Goal: Task Accomplishment & Management: Manage account settings

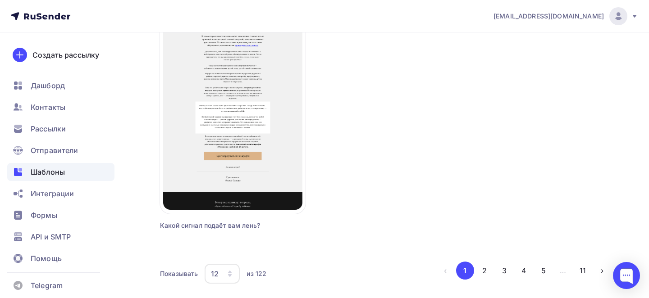
scroll to position [1138, 0]
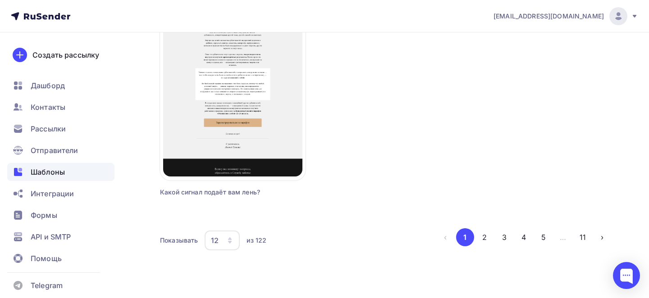
click at [484, 246] on div "Показывать 12 6 12 18 24 30 36 из 122 ‹ 1 2 3 4 5 … 11 ›" at bounding box center [385, 240] width 451 height 24
click at [485, 242] on button "2" at bounding box center [484, 237] width 18 height 18
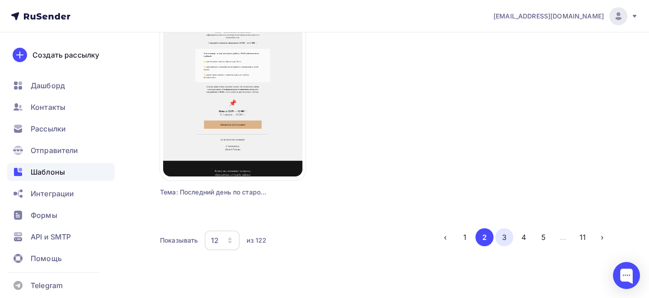
click at [505, 238] on button "3" at bounding box center [504, 237] width 18 height 18
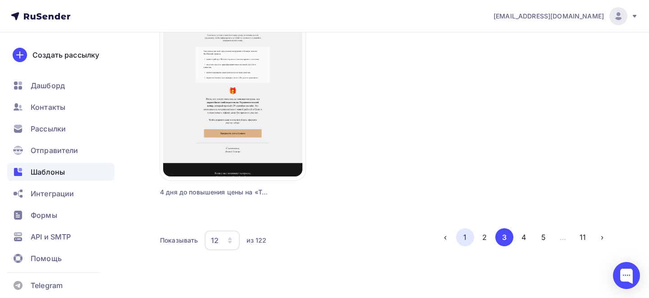
click at [470, 237] on button "1" at bounding box center [465, 237] width 18 height 18
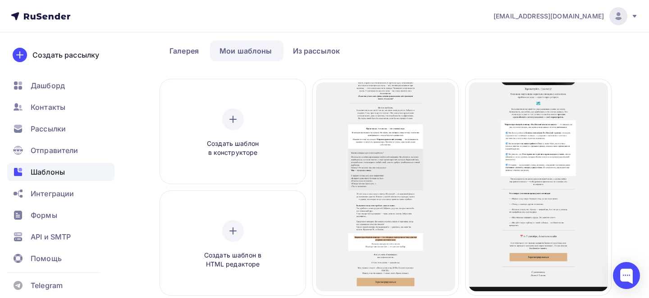
scroll to position [43, 0]
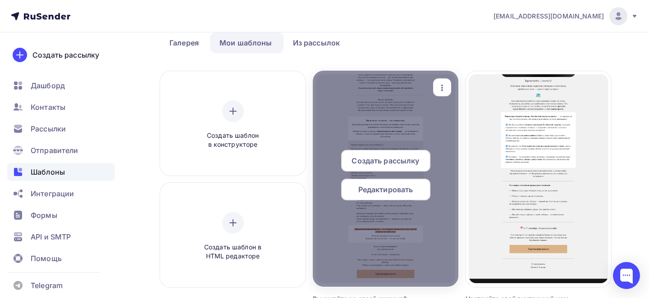
click at [442, 90] on icon "button" at bounding box center [442, 88] width 2 height 6
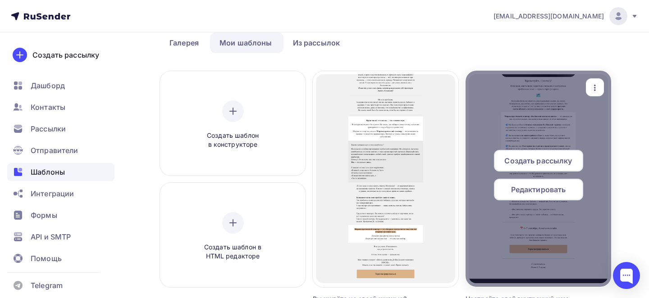
click at [595, 84] on icon "button" at bounding box center [594, 87] width 11 height 11
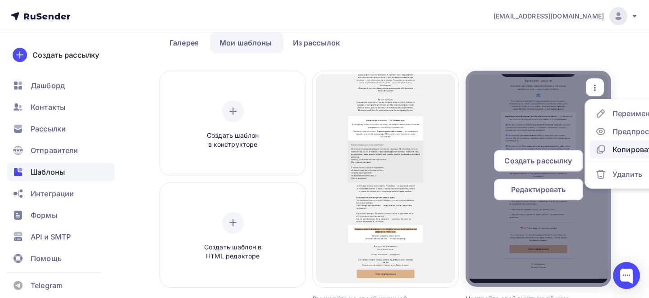
click at [607, 144] on div "Копировать" at bounding box center [625, 149] width 60 height 11
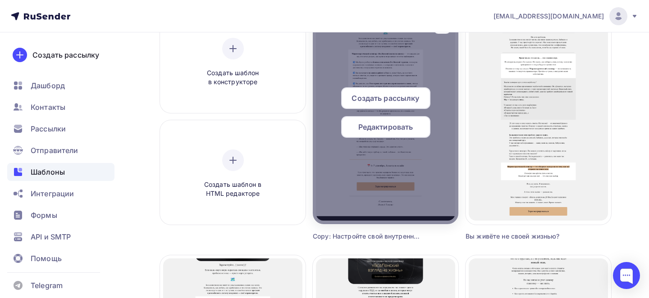
scroll to position [76, 0]
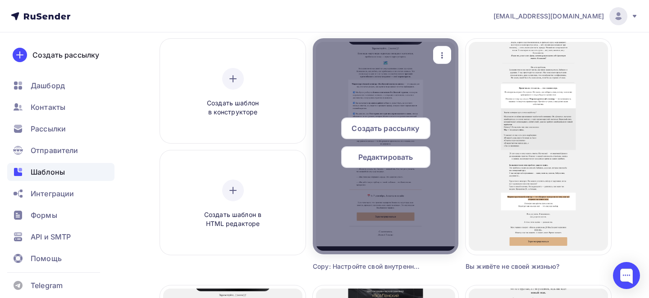
click at [439, 56] on icon "button" at bounding box center [442, 55] width 11 height 11
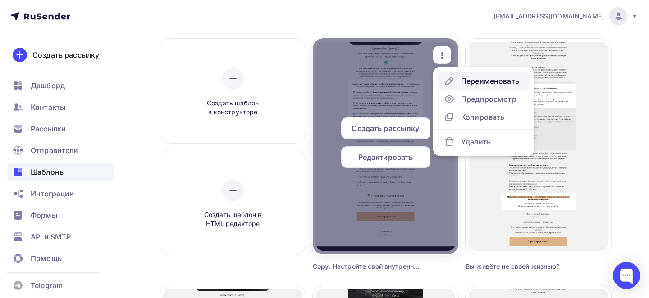
click at [461, 75] on link "Переименовать" at bounding box center [483, 81] width 90 height 18
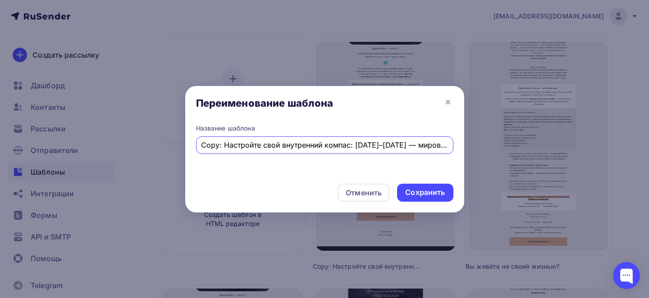
scroll to position [0, 70]
click at [392, 146] on input "Copy: Настройте свой внутренний компас: 6–7 сентября — мировоззренческий семинар" at bounding box center [324, 145] width 247 height 11
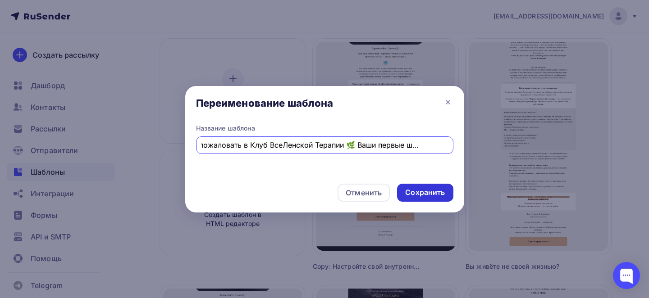
type input "Добро пожаловать в Клуб ВсеЛенской Терапии 🌿 Ваши первые шаги внутри"
click at [428, 194] on div "Сохранить" at bounding box center [425, 192] width 40 height 10
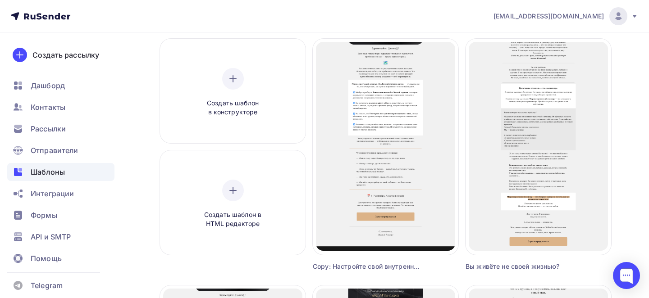
scroll to position [0, 0]
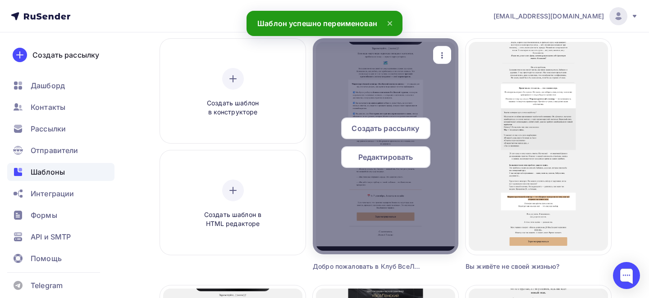
click at [384, 155] on span "Редактировать" at bounding box center [385, 157] width 55 height 11
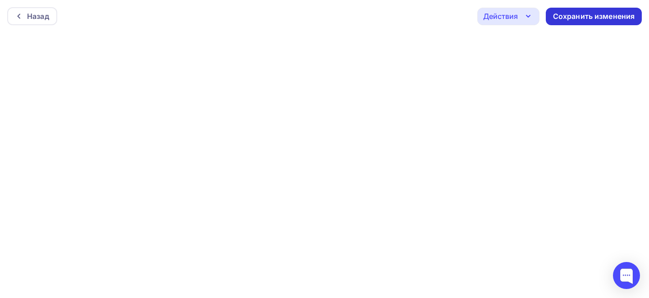
click at [586, 16] on div "Сохранить изменения" at bounding box center [594, 16] width 82 height 10
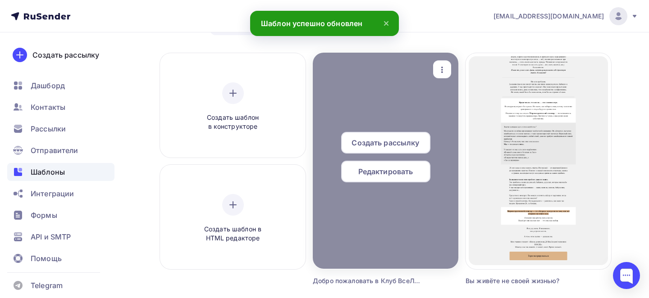
scroll to position [63, 0]
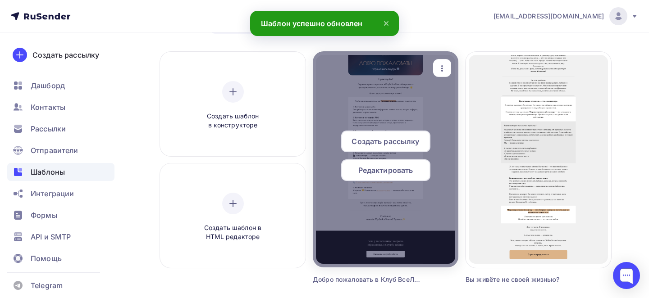
click at [446, 68] on icon "button" at bounding box center [442, 68] width 11 height 11
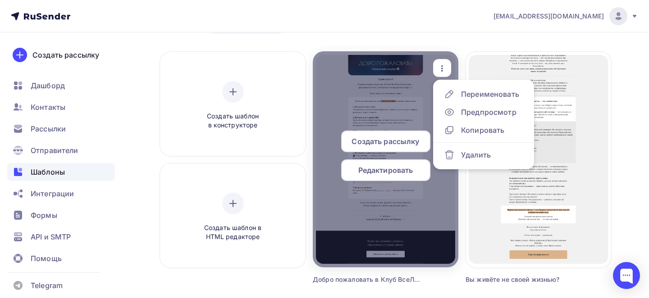
click at [386, 168] on span "Редактировать" at bounding box center [385, 170] width 55 height 11
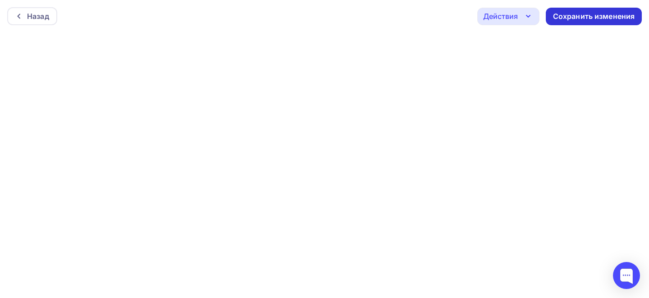
click at [574, 15] on div "Сохранить изменения" at bounding box center [594, 16] width 82 height 10
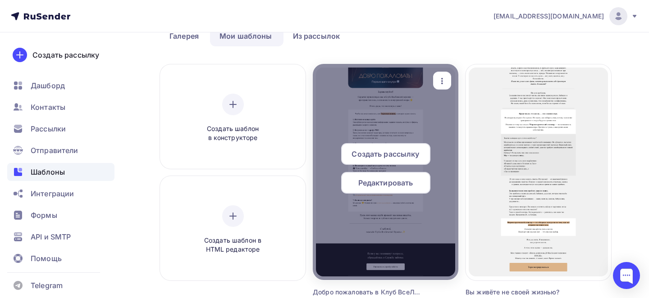
scroll to position [62, 0]
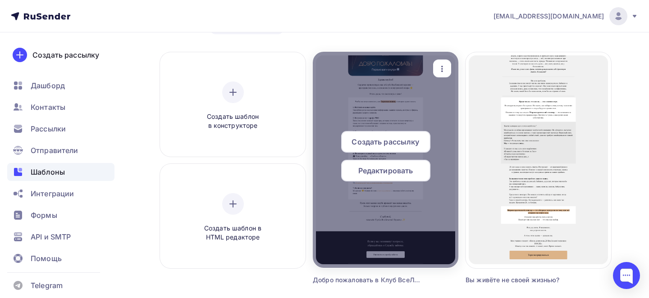
click at [443, 68] on icon "button" at bounding box center [442, 69] width 11 height 11
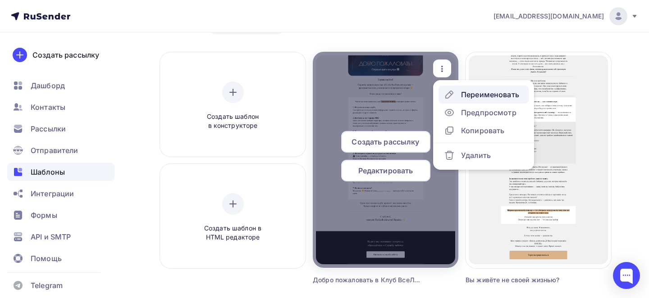
click at [460, 94] on div "Переименовать" at bounding box center [481, 94] width 75 height 11
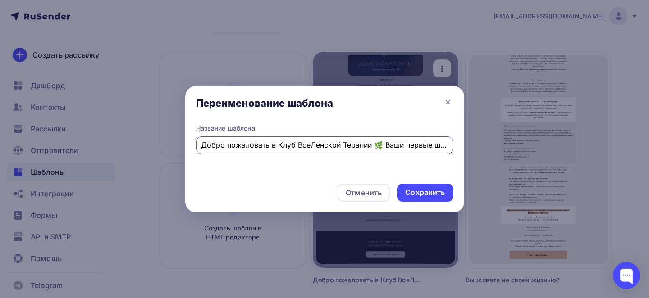
scroll to position [0, 28]
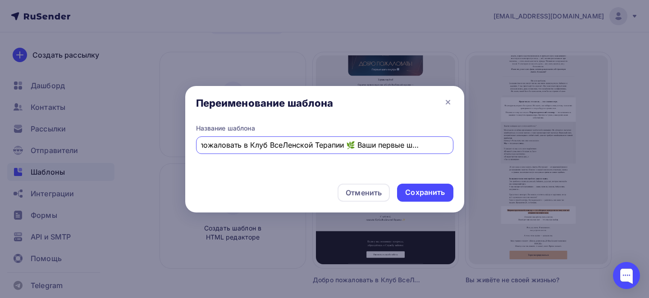
click at [216, 149] on input "Добро пожаловать в Клуб ВсеЛенской Терапии 🌿 Ваши первые шаги внутри" at bounding box center [324, 145] width 247 height 11
click at [202, 143] on input "Добро пожаловать в Клуб ВсеЛенской Терапии 🌿 Ваши первые шаги внутри" at bounding box center [324, 145] width 247 height 11
type input "Про Добро пожаловать в Клуб ВсеЛенской Терапии 🌿 Ваши первые шаги внутри"
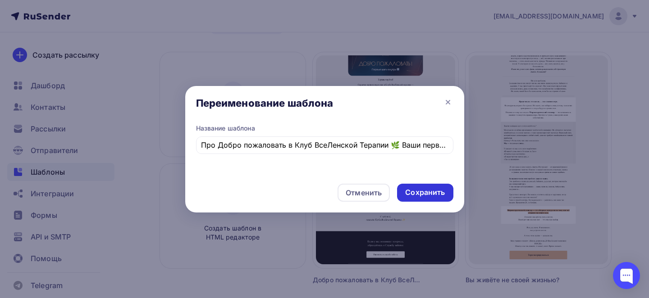
click at [434, 192] on div "Сохранить" at bounding box center [425, 192] width 40 height 10
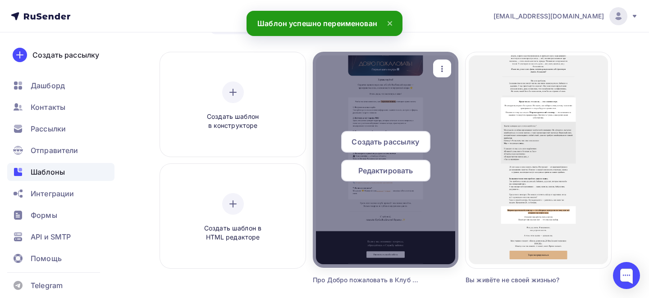
click at [442, 61] on div "button" at bounding box center [442, 69] width 18 height 18
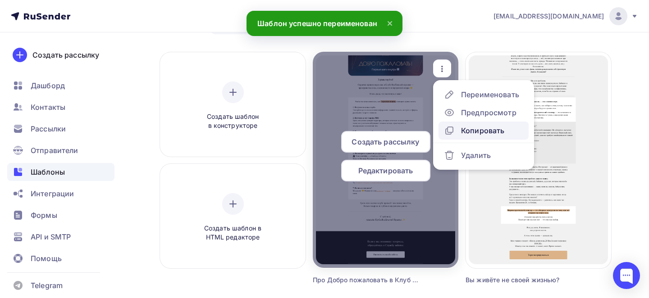
click at [470, 128] on div "Копировать" at bounding box center [482, 130] width 43 height 11
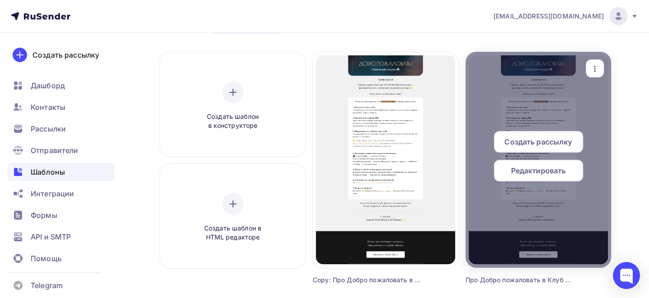
click at [443, 64] on icon "button" at bounding box center [442, 64] width 11 height 11
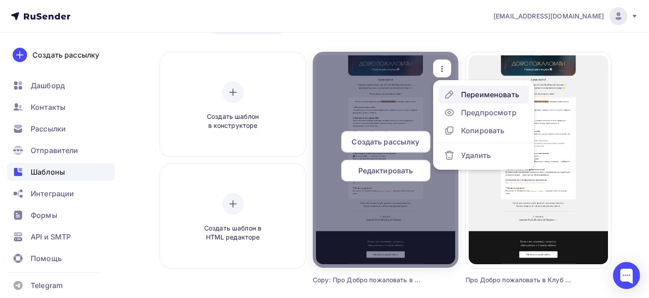
click at [460, 96] on div "Переименовать" at bounding box center [481, 94] width 75 height 11
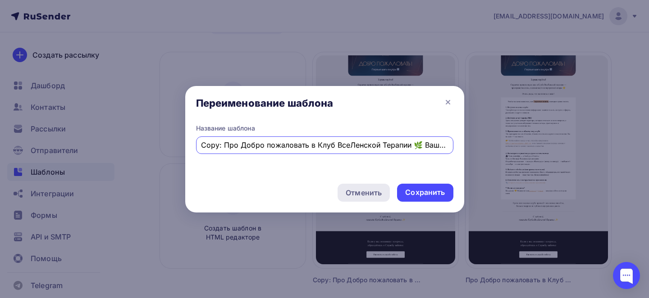
scroll to position [0, 66]
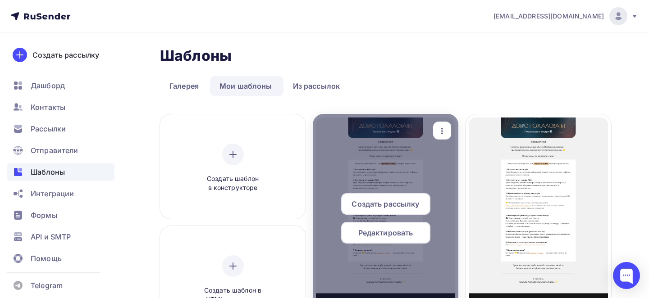
scroll to position [73, 0]
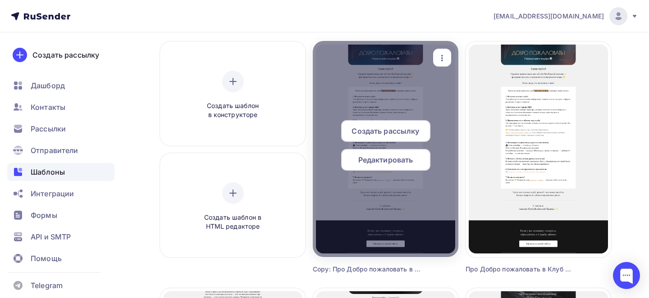
click at [440, 59] on icon "button" at bounding box center [442, 58] width 11 height 11
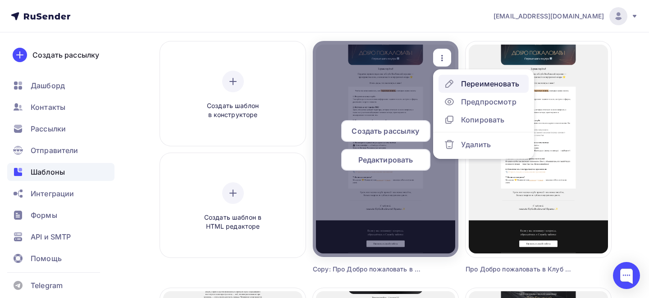
click at [469, 88] on div "Переименовать" at bounding box center [490, 83] width 58 height 11
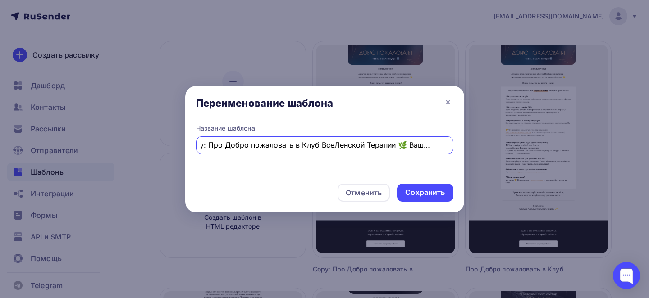
scroll to position [0, 0]
drag, startPoint x: 241, startPoint y: 146, endPoint x: 203, endPoint y: 143, distance: 38.4
click at [203, 143] on input "Copy: Про Добро пожаловать в Клуб ВсеЛенской Терапии 🌿 Ваши первые шаги внутри" at bounding box center [324, 145] width 247 height 11
type input "Добро пожаловать в Клуб ВсеЛенской Терапии 🌿 Ваши первые шаги внутри"
click at [415, 200] on div "Сохранить" at bounding box center [425, 193] width 56 height 18
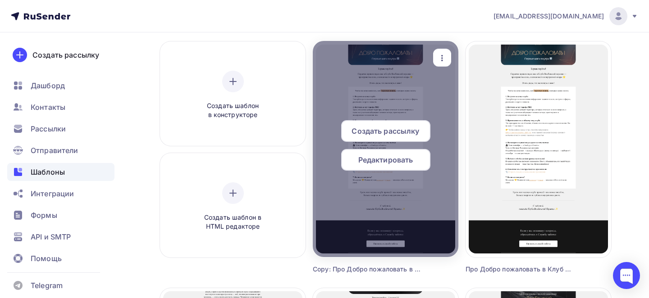
click at [395, 157] on span "Редактировать" at bounding box center [385, 160] width 55 height 11
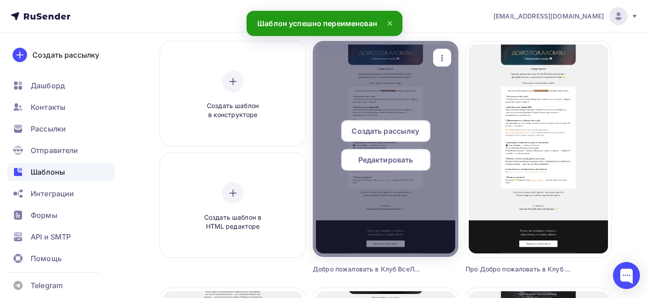
click at [397, 160] on span "Редактировать" at bounding box center [385, 160] width 55 height 11
click at [390, 158] on span "Редактировать" at bounding box center [385, 160] width 55 height 11
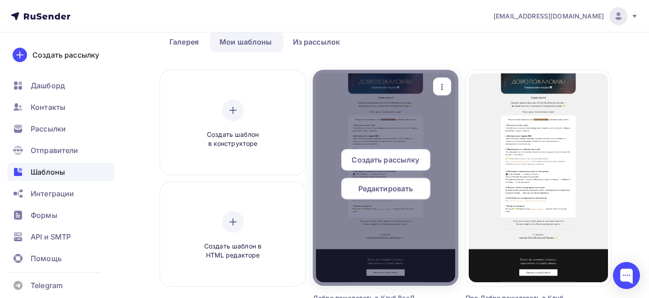
scroll to position [35, 0]
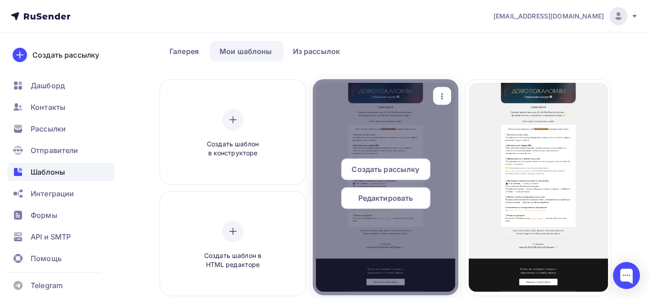
click at [399, 196] on span "Редактировать" at bounding box center [385, 198] width 55 height 11
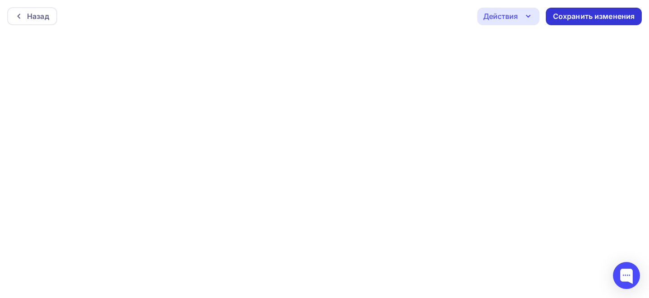
click at [574, 14] on div "Сохранить изменения" at bounding box center [594, 16] width 82 height 10
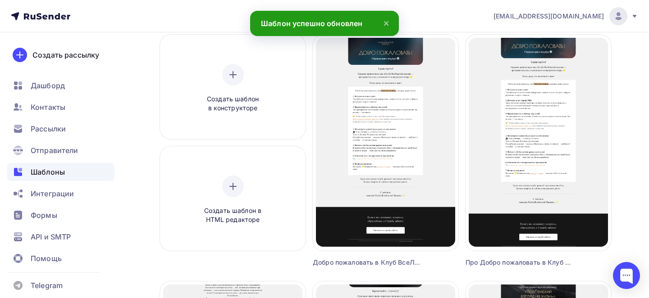
scroll to position [77, 0]
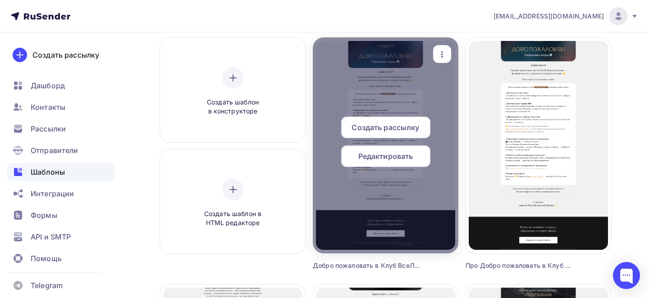
click at [441, 52] on icon "button" at bounding box center [442, 54] width 2 height 6
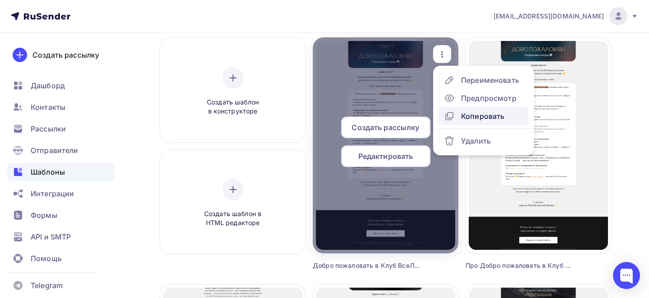
click at [458, 114] on div "Копировать" at bounding box center [474, 116] width 60 height 11
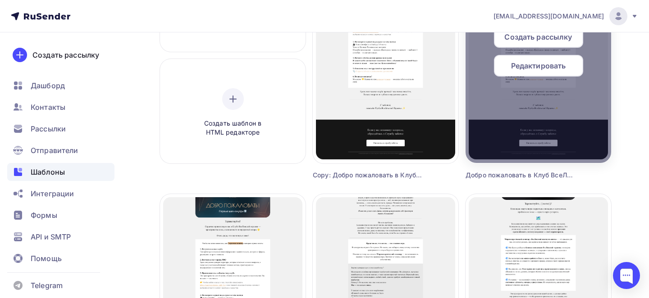
scroll to position [78, 0]
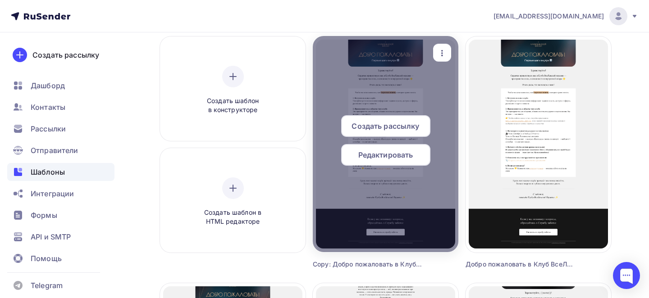
click at [446, 52] on icon "button" at bounding box center [442, 53] width 11 height 11
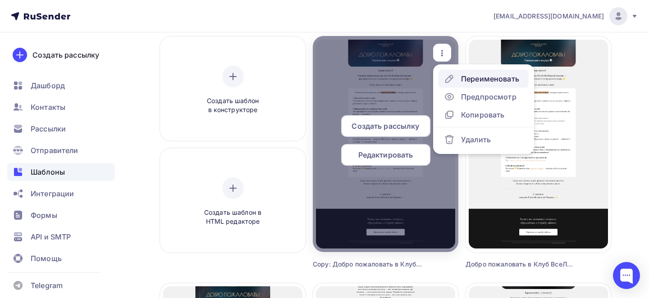
click at [460, 80] on div "Переименовать" at bounding box center [481, 78] width 75 height 11
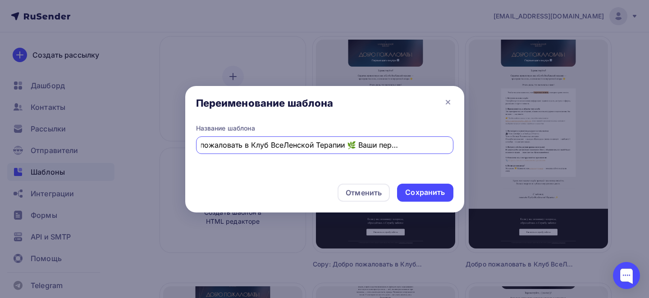
scroll to position [0, 0]
click at [367, 146] on input "Copy: Добро пожаловать в Клуб ВсеЛенской Терапии 🌿 Ваши первые шаги внутри" at bounding box center [324, 145] width 247 height 11
paste input "Добро пожаловать в новый месяц в Клубе ВсеЛенской Терапии! Инструкция по Клубу …"
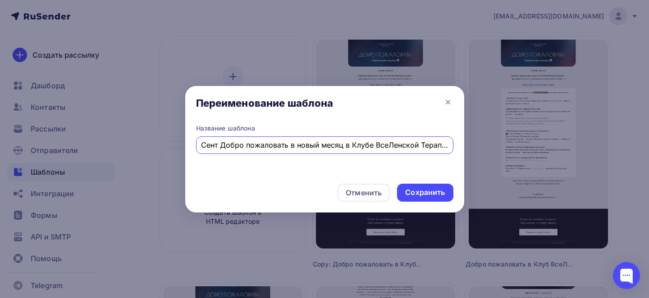
scroll to position [0, 110]
type input "Сент Добро пожаловать в новый месяц в Клубе ВсеЛенской Терапии! Инструкция по К…"
click at [426, 195] on div "Сохранить" at bounding box center [425, 192] width 40 height 10
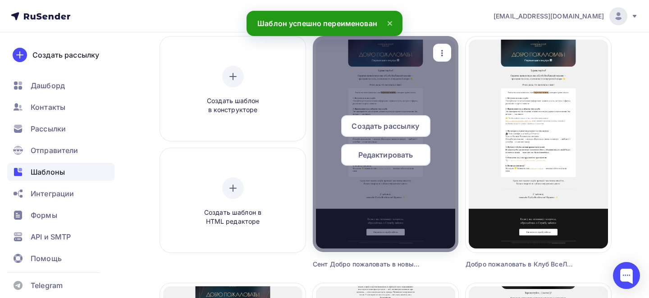
click at [368, 157] on span "Редактировать" at bounding box center [385, 155] width 55 height 11
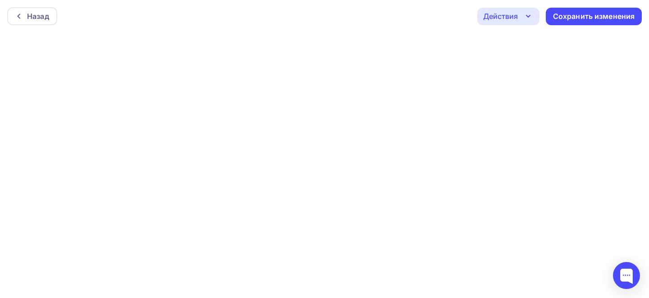
click at [34, 26] on div "Назад Действия Отправить тестовое письмо Предпросмотр Выйти без сохранения Сохр…" at bounding box center [324, 16] width 649 height 32
click at [26, 22] on div "Назад" at bounding box center [32, 16] width 50 height 18
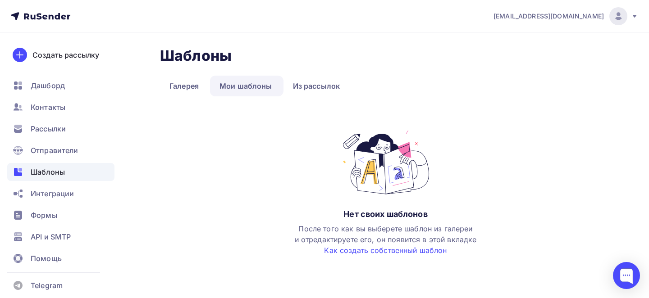
click at [253, 79] on link "Мои шаблоны" at bounding box center [246, 86] width 72 height 21
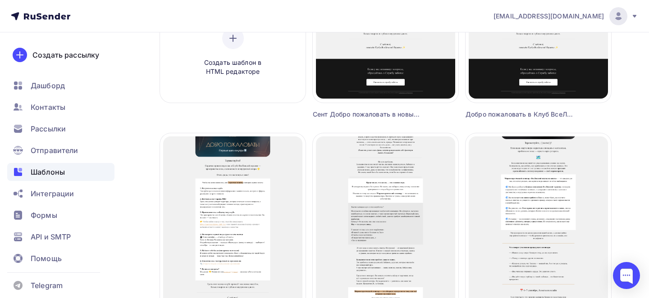
scroll to position [88, 0]
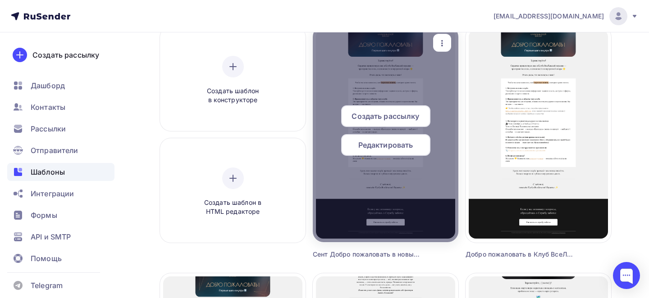
click at [378, 146] on span "Редактировать" at bounding box center [385, 145] width 55 height 11
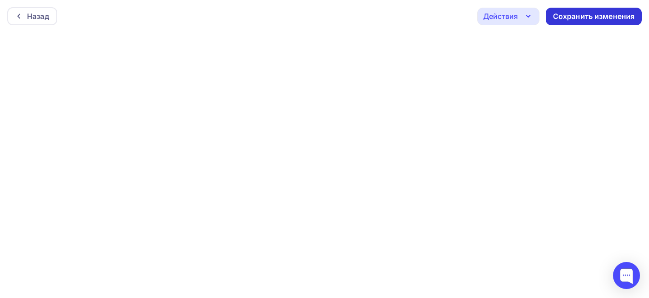
click at [590, 17] on div "Сохранить изменения" at bounding box center [594, 16] width 82 height 10
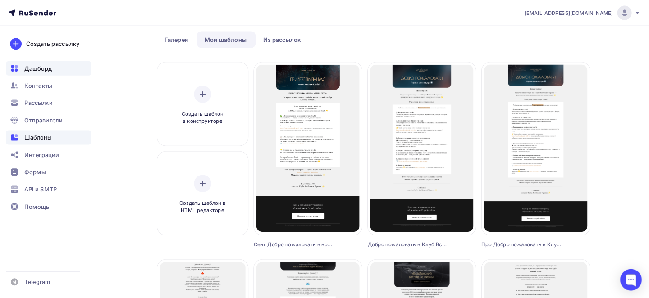
scroll to position [36, 0]
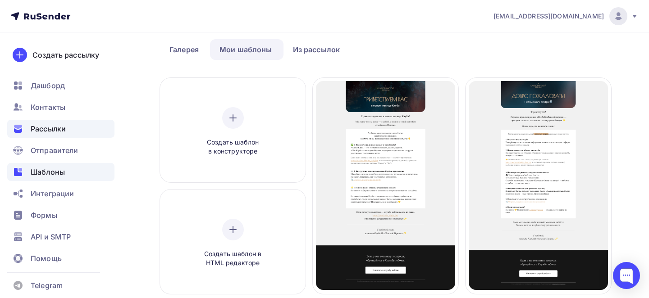
click at [49, 131] on span "Рассылки" at bounding box center [48, 128] width 35 height 11
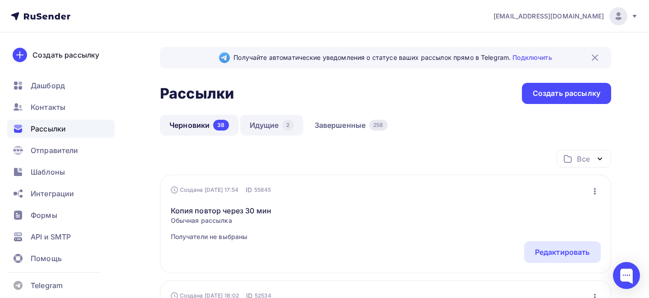
click at [260, 120] on link "Идущие 2" at bounding box center [271, 125] width 63 height 21
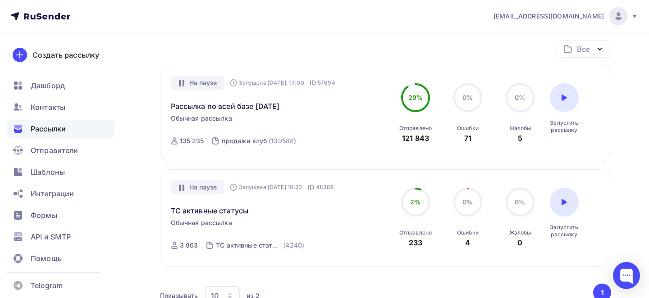
scroll to position [111, 0]
click at [249, 108] on link "Рассылка по всей базе [DATE]" at bounding box center [225, 105] width 109 height 11
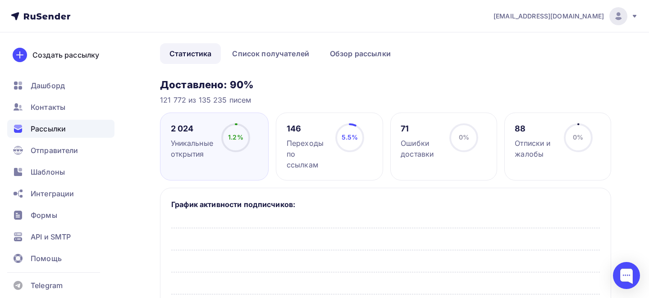
scroll to position [45, 0]
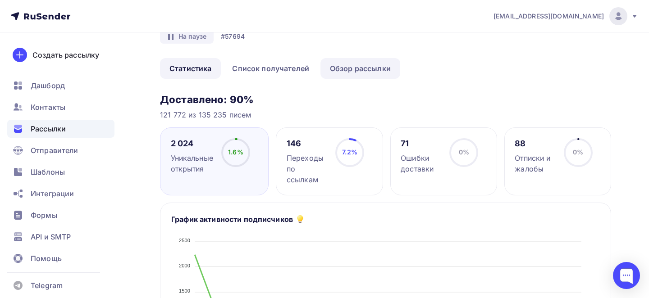
click at [343, 68] on link "Обзор рассылки" at bounding box center [360, 68] width 80 height 21
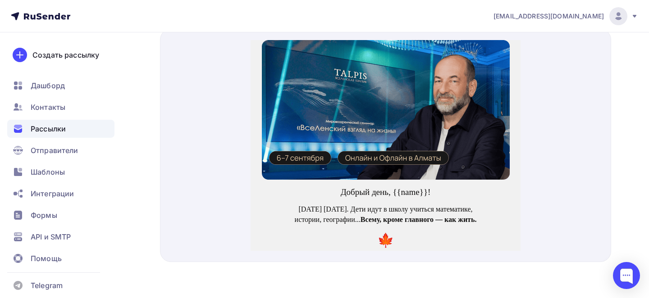
click at [401, 147] on img at bounding box center [385, 99] width 248 height 140
click at [399, 183] on p "Добрый день, {{name}}!" at bounding box center [385, 182] width 194 height 12
click at [413, 183] on p "Добрый день, {{name}}!" at bounding box center [385, 182] width 194 height 12
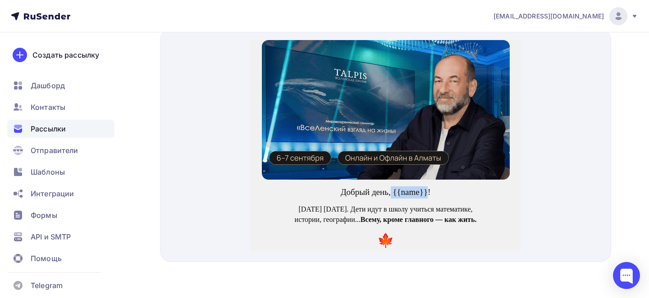
drag, startPoint x: 427, startPoint y: 182, endPoint x: 391, endPoint y: 185, distance: 36.6
click at [391, 185] on p "Добрый день, {{name}}!" at bounding box center [385, 182] width 194 height 12
click at [402, 193] on div "Добрый день, {{name}}!" at bounding box center [385, 181] width 270 height 25
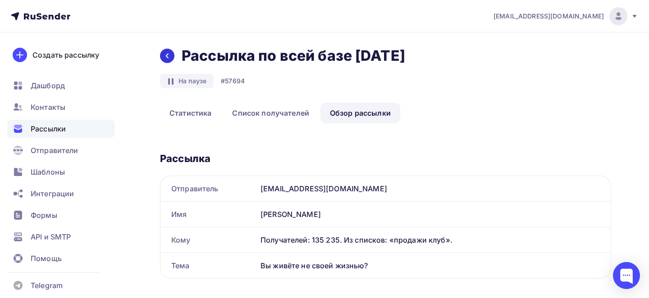
click at [165, 53] on icon at bounding box center [167, 55] width 7 height 7
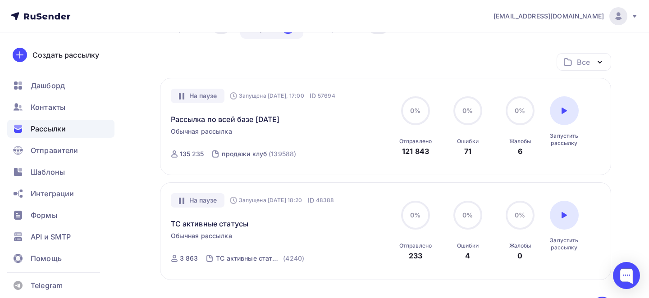
scroll to position [97, 0]
click at [247, 244] on div "На паузе Запущена [DATE] 18:20 ID 48388 ТС активные статусы Обычная рассылка От…" at bounding box center [273, 231] width 205 height 76
click at [259, 202] on div "Запущена [DATE] 18:20" at bounding box center [266, 199] width 73 height 7
click at [235, 225] on link "ТС активные статусы" at bounding box center [210, 223] width 78 height 11
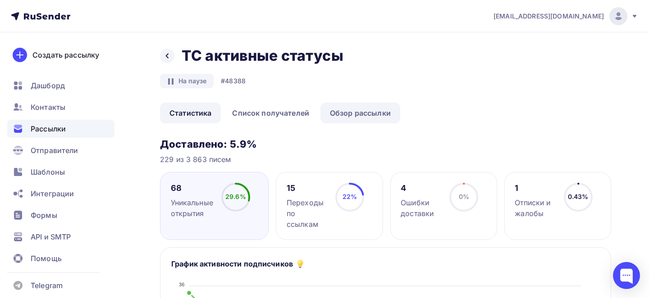
click at [367, 106] on link "Обзор рассылки" at bounding box center [360, 113] width 80 height 21
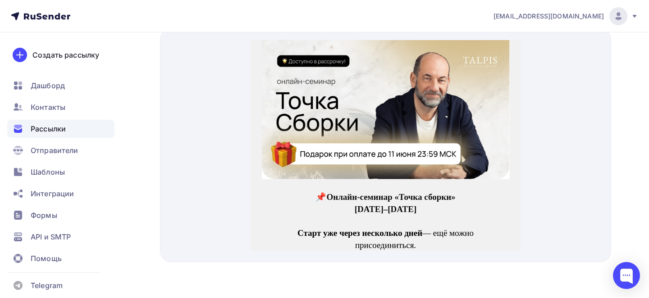
scroll to position [315, 0]
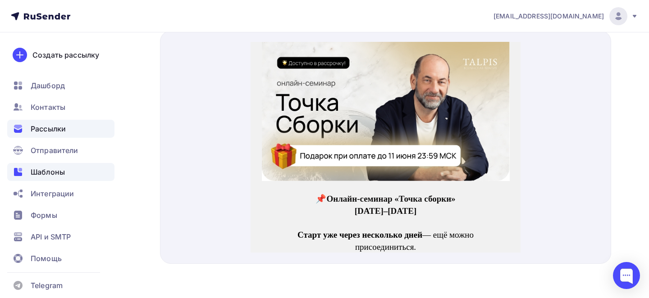
click at [61, 167] on span "Шаблоны" at bounding box center [48, 172] width 34 height 11
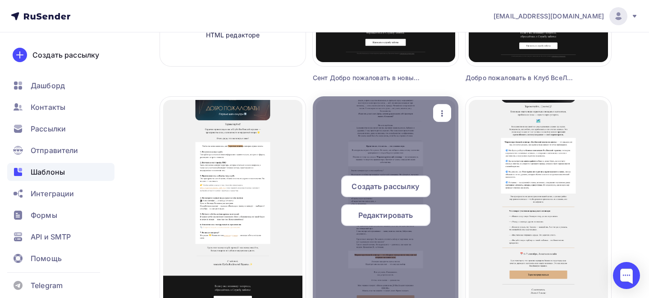
click at [375, 213] on span "Редактировать" at bounding box center [385, 215] width 55 height 11
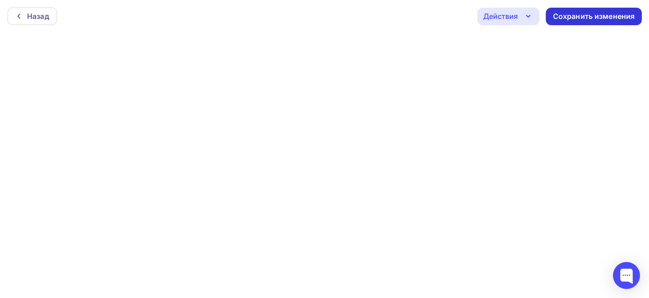
click at [572, 20] on div "Сохранить изменения" at bounding box center [594, 16] width 82 height 10
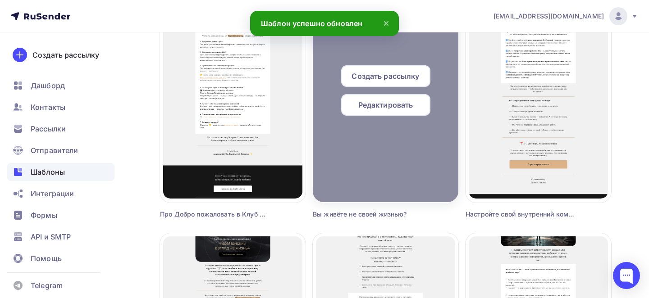
scroll to position [375, 0]
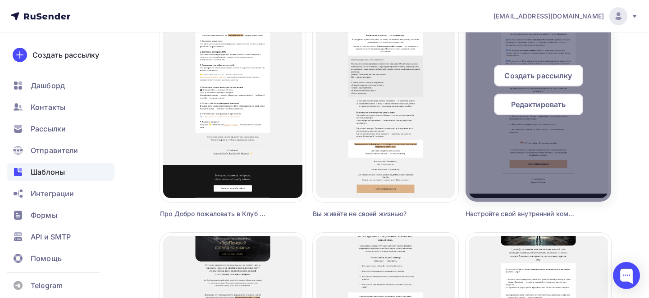
click at [552, 99] on div "Редактировать" at bounding box center [538, 105] width 89 height 22
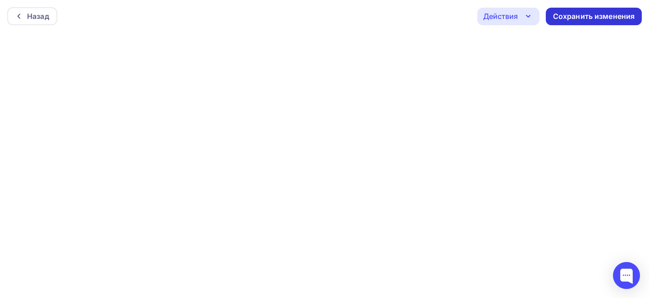
click at [596, 15] on div "Сохранить изменения" at bounding box center [594, 16] width 82 height 10
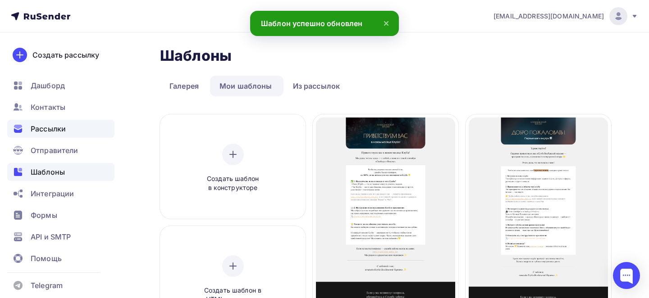
click at [47, 128] on span "Рассылки" at bounding box center [48, 128] width 35 height 11
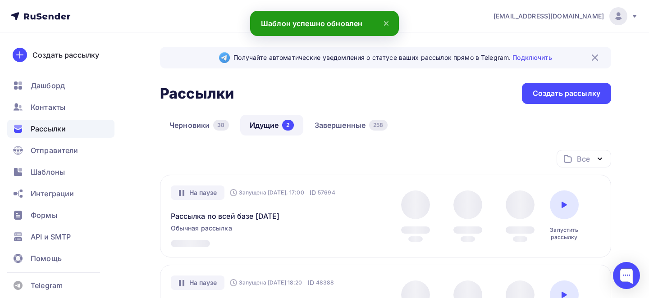
scroll to position [101, 0]
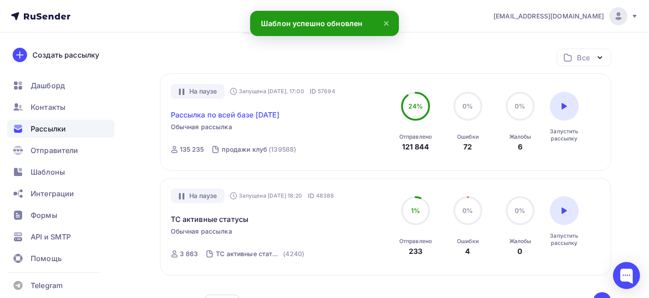
click at [261, 115] on link "Рассылка по всей базе [DATE]" at bounding box center [225, 114] width 109 height 11
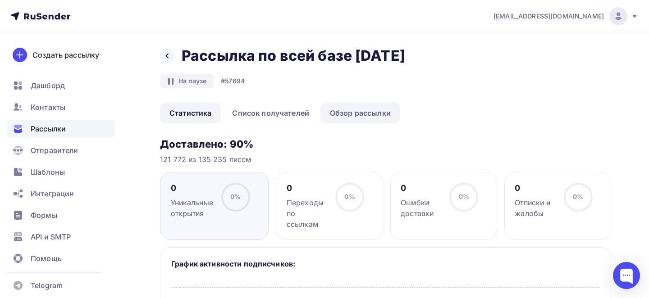
click at [362, 119] on link "Обзор рассылки" at bounding box center [360, 113] width 80 height 21
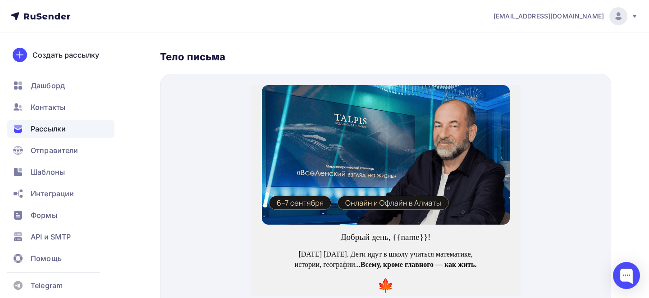
scroll to position [246, 0]
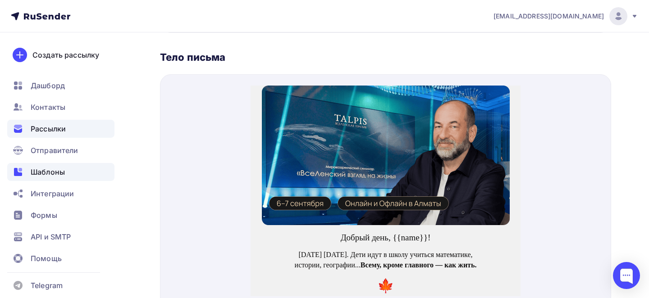
click at [64, 175] on span "Шаблоны" at bounding box center [48, 172] width 34 height 11
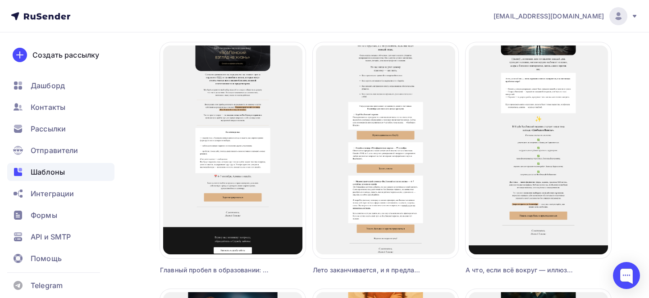
scroll to position [566, 0]
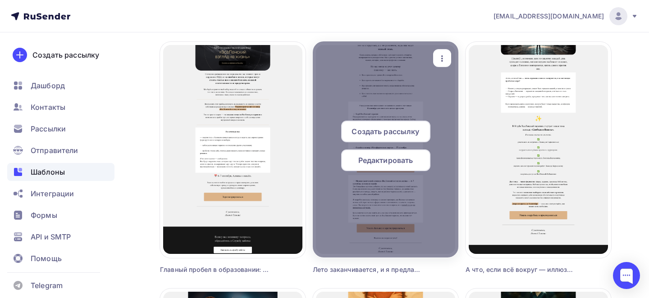
click at [379, 164] on span "Редактировать" at bounding box center [385, 160] width 55 height 11
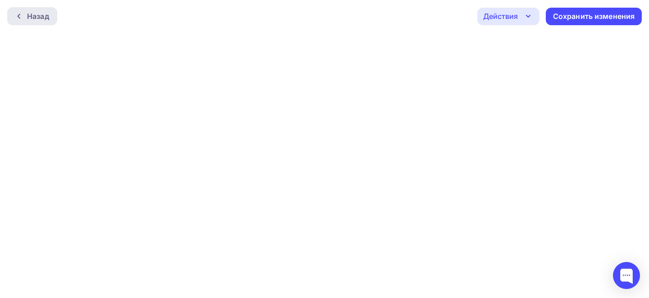
click at [21, 18] on icon at bounding box center [18, 16] width 7 height 7
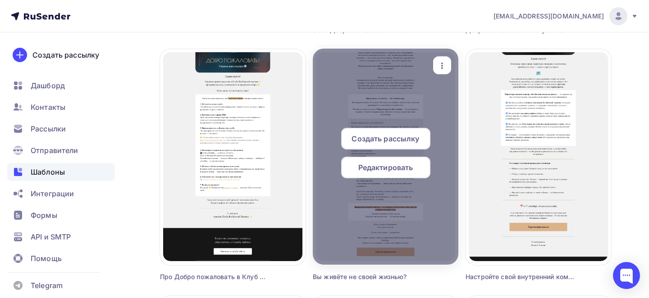
scroll to position [324, 0]
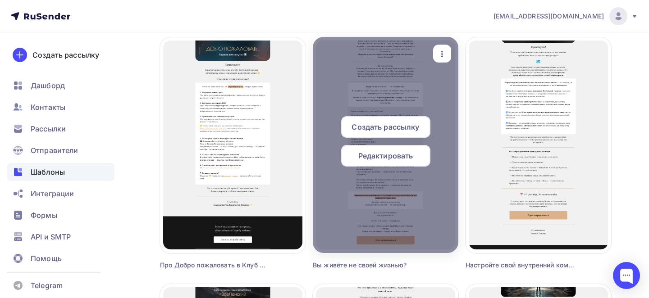
click at [381, 160] on span "Редактировать" at bounding box center [385, 156] width 55 height 11
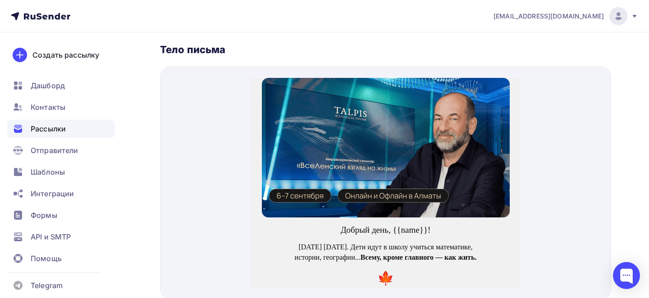
scroll to position [253, 0]
